Goal: Transaction & Acquisition: Purchase product/service

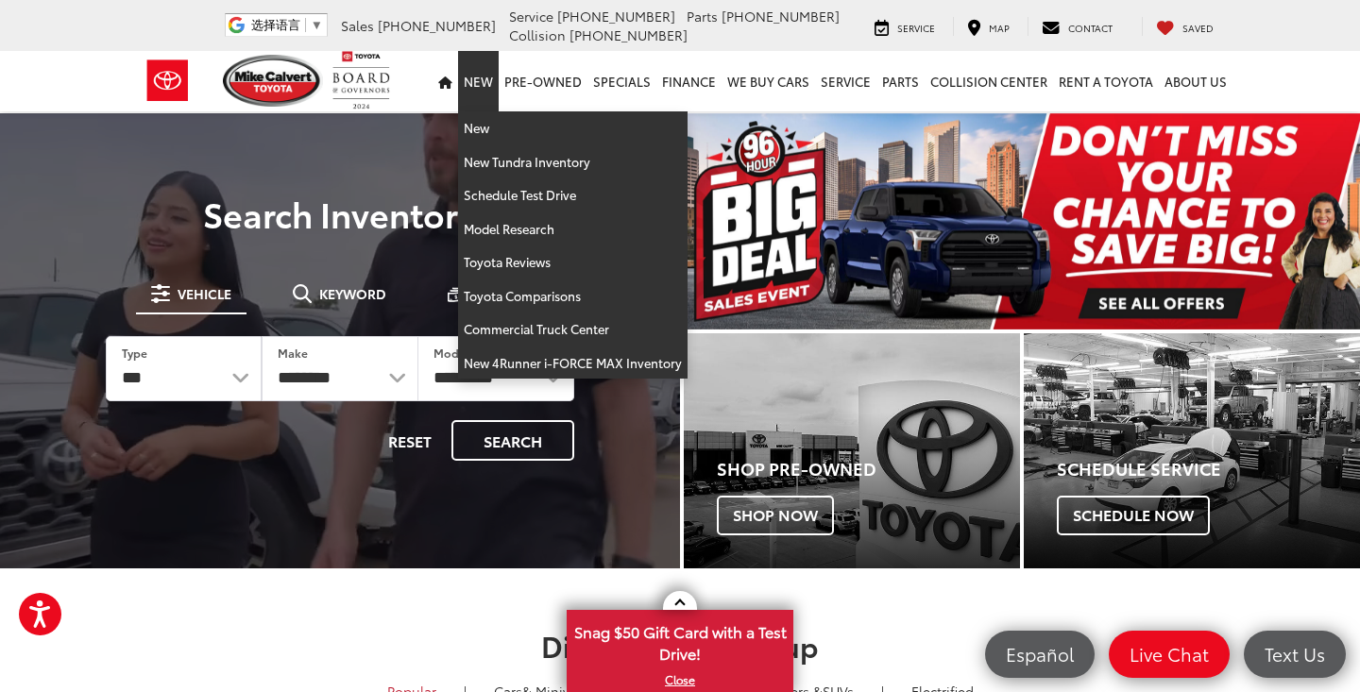
click at [485, 86] on link "New" at bounding box center [478, 81] width 41 height 60
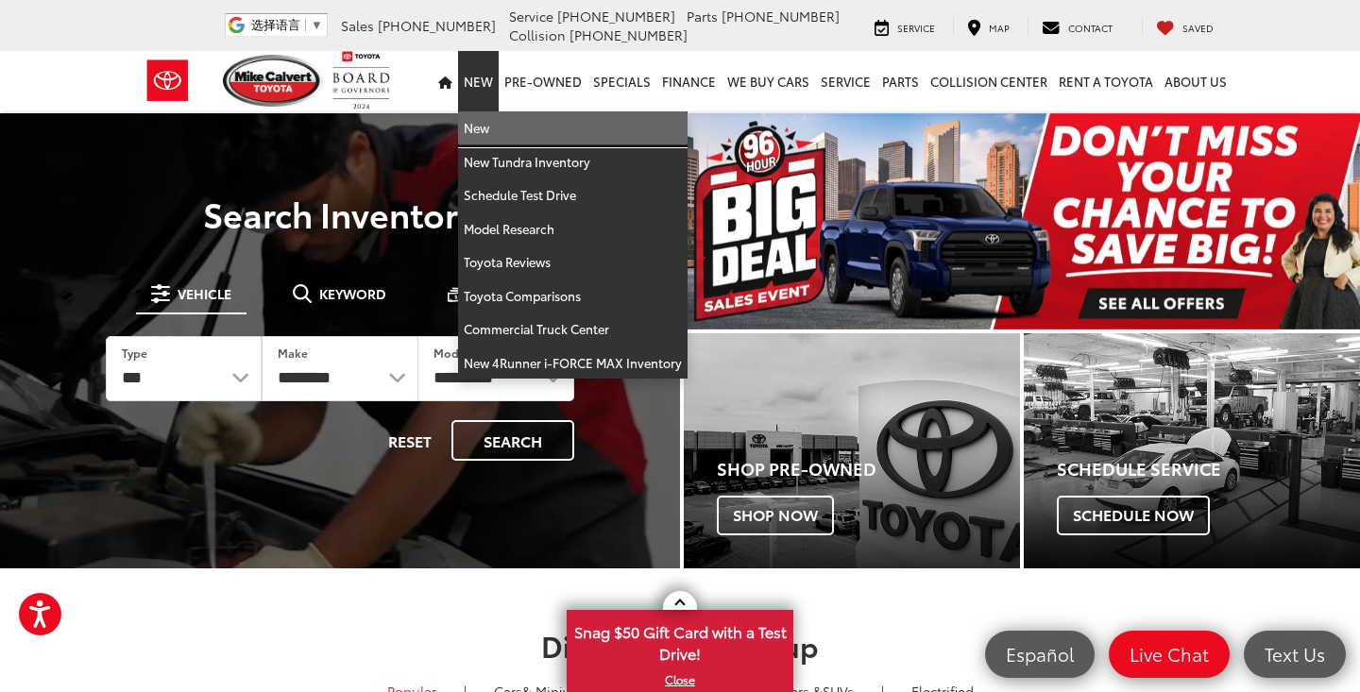
click at [487, 128] on link "New" at bounding box center [572, 128] width 229 height 34
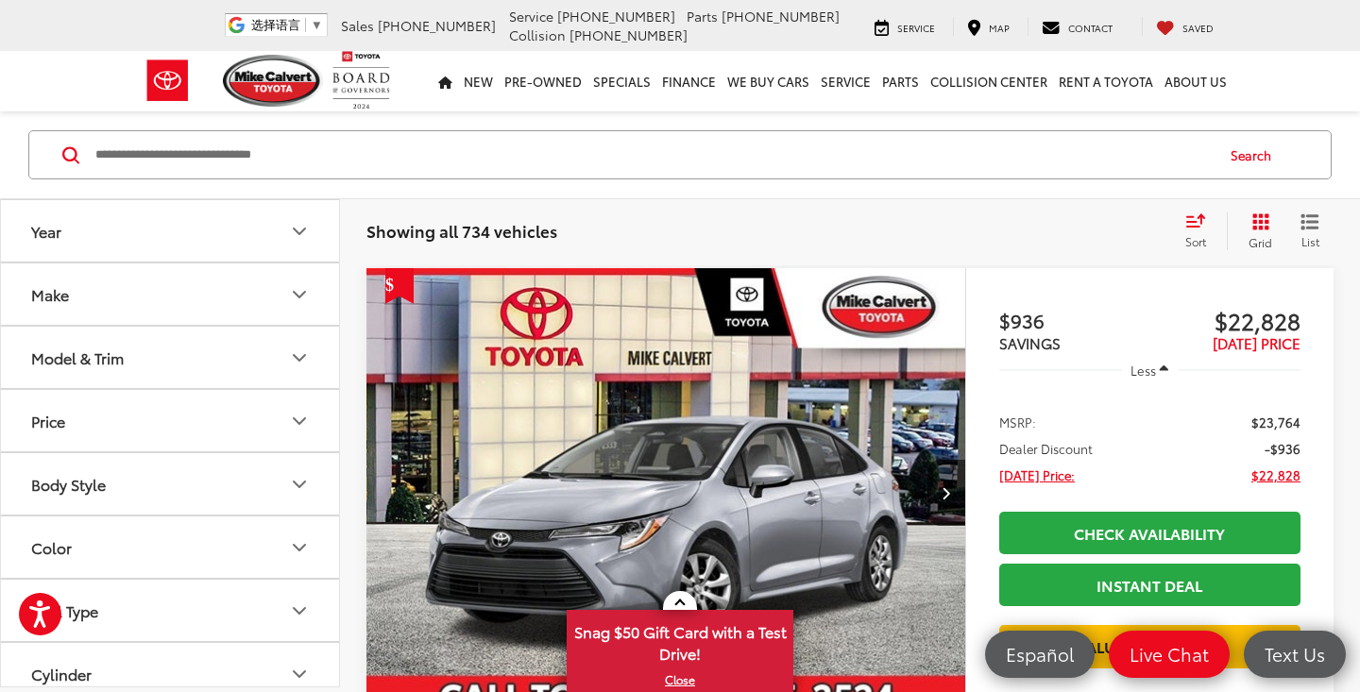
scroll to position [3190, 0]
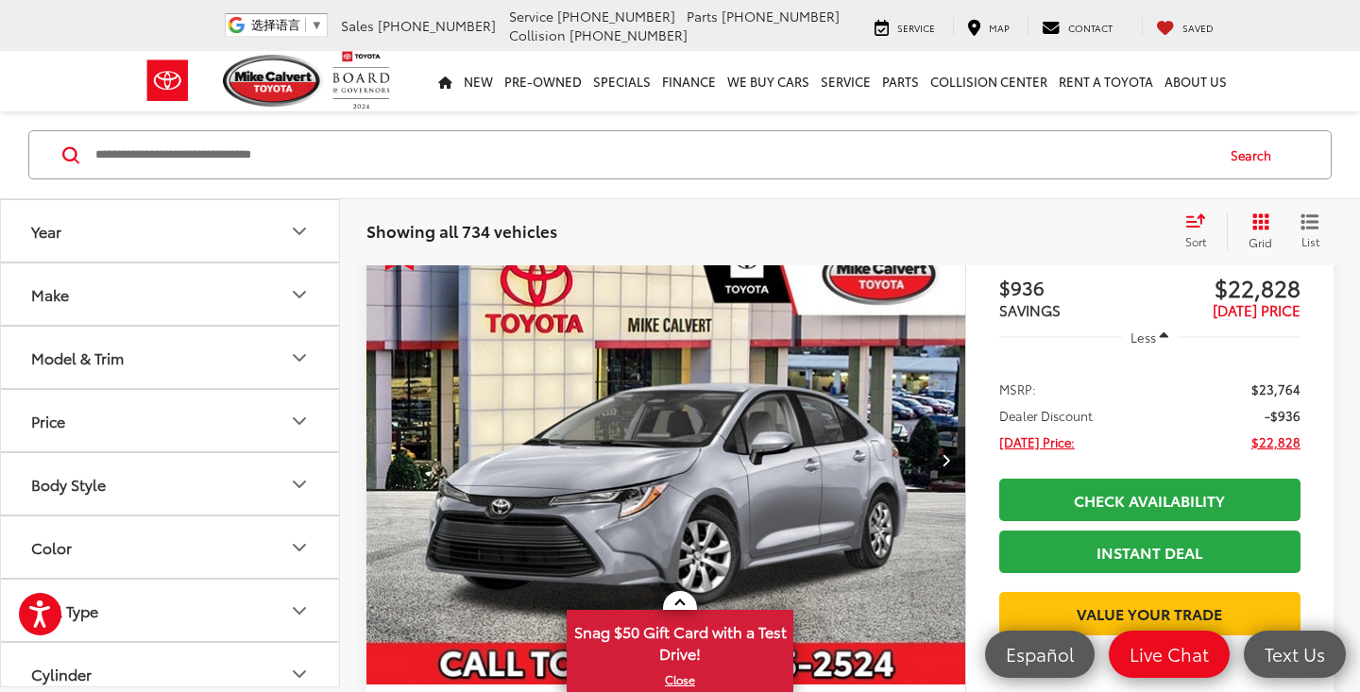
click at [298, 357] on icon "Model & Trim" at bounding box center [299, 358] width 23 height 23
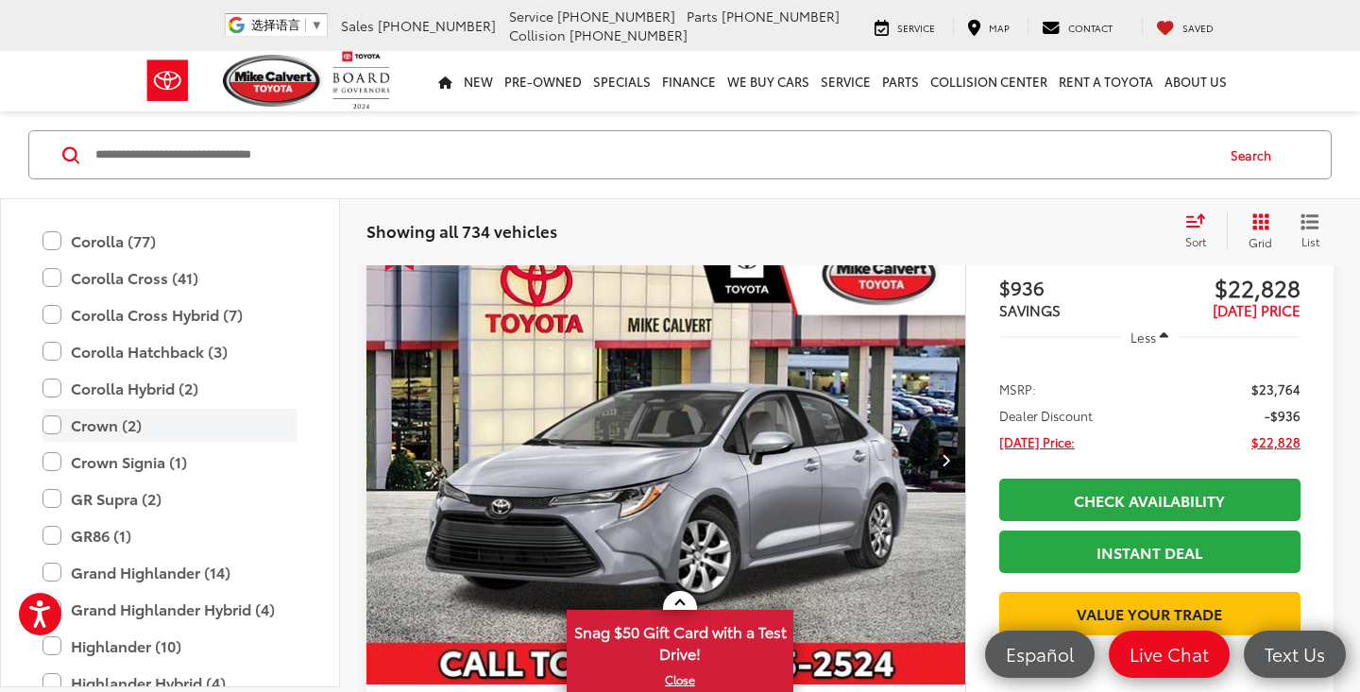
scroll to position [350, 0]
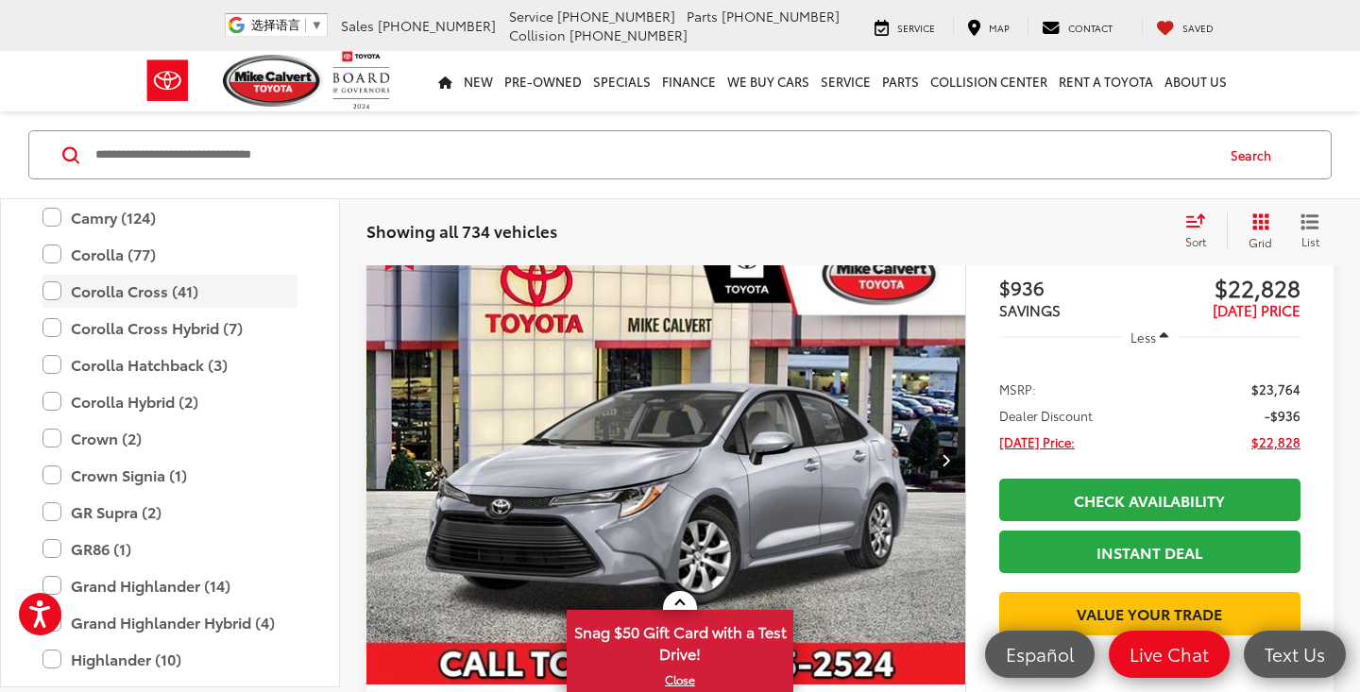
click at [47, 288] on label "Corolla Cross (41)" at bounding box center [169, 291] width 255 height 33
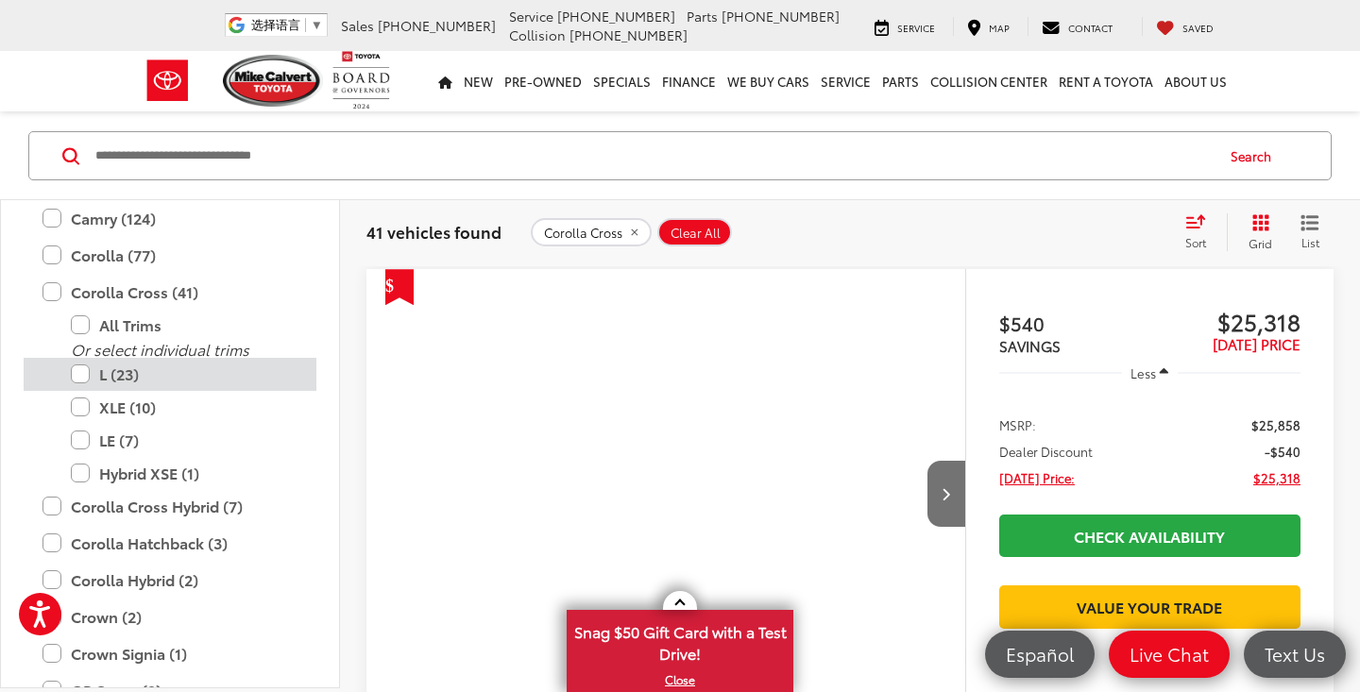
scroll to position [0, 1]
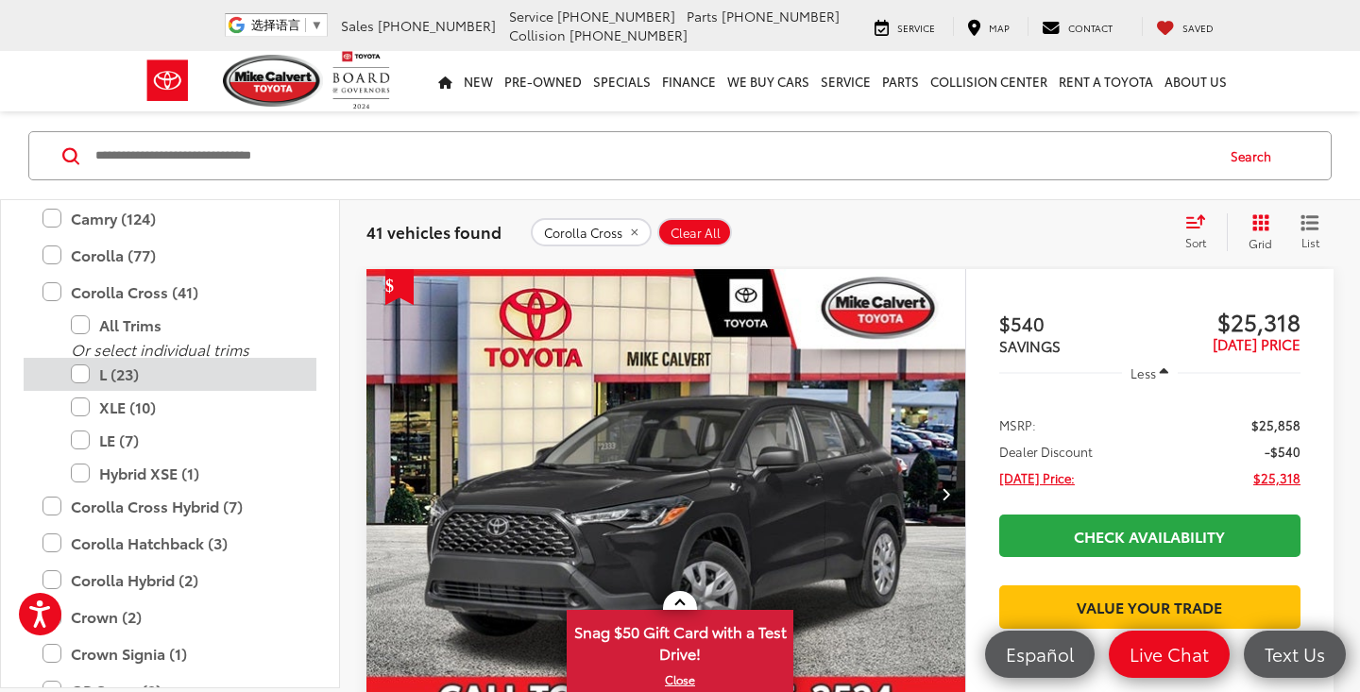
click at [77, 370] on label "L (23)" at bounding box center [184, 374] width 227 height 33
